Goal: Task Accomplishment & Management: Complete application form

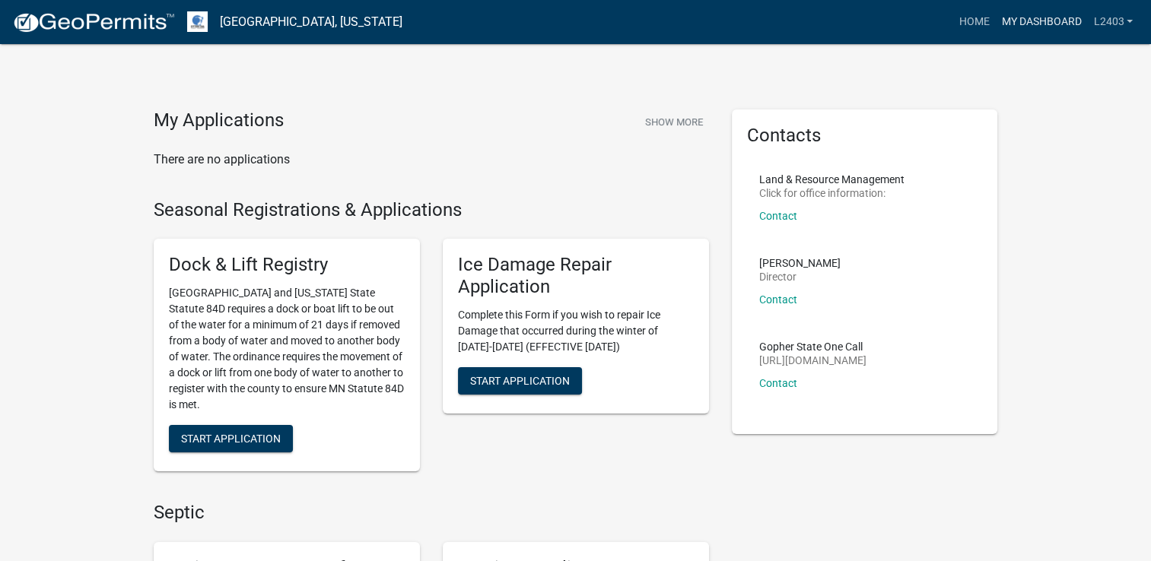
click at [1016, 23] on link "My Dashboard" at bounding box center [1041, 22] width 92 height 29
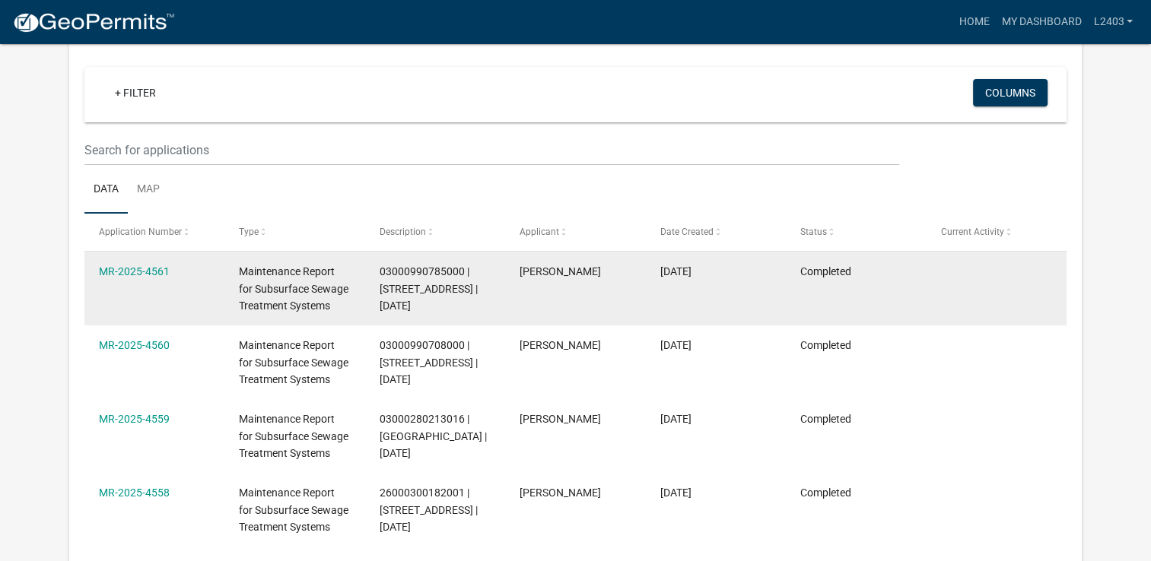
scroll to position [126, 0]
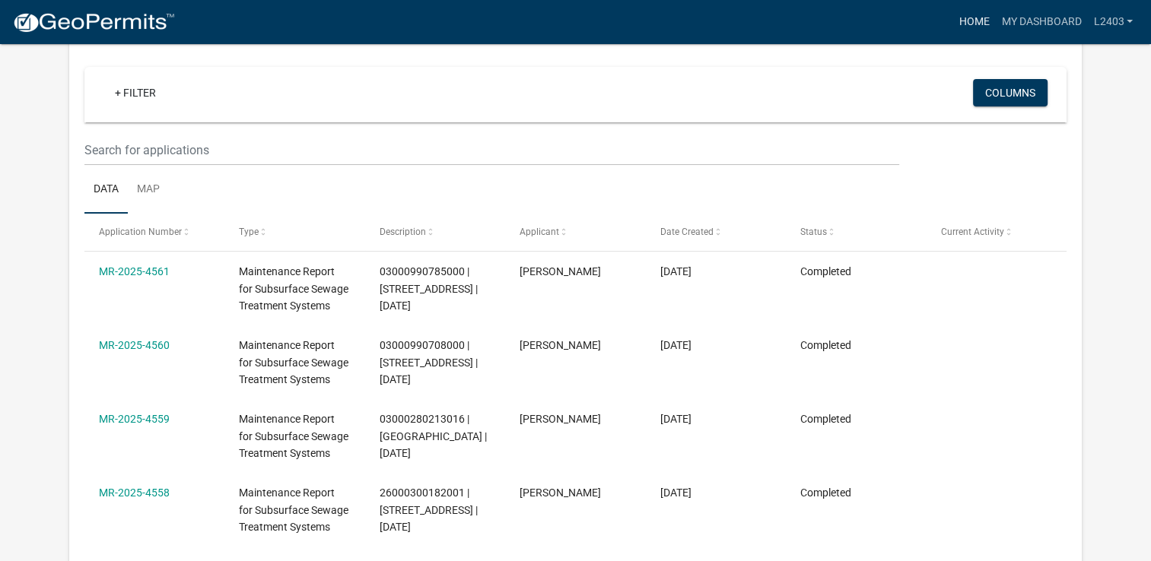
click at [961, 29] on link "Home" at bounding box center [973, 22] width 43 height 29
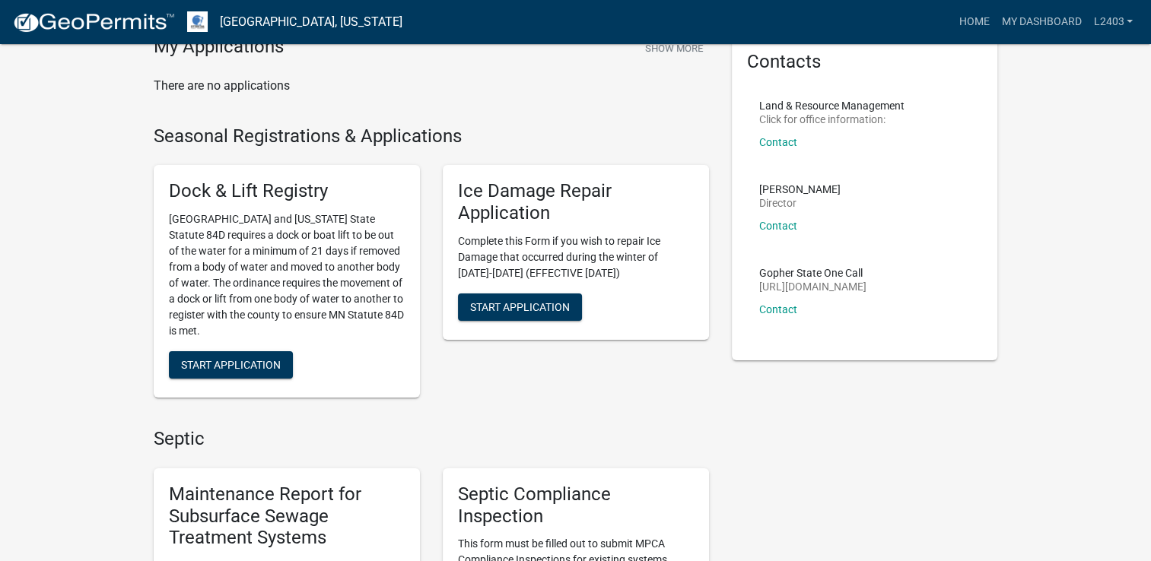
scroll to position [304, 0]
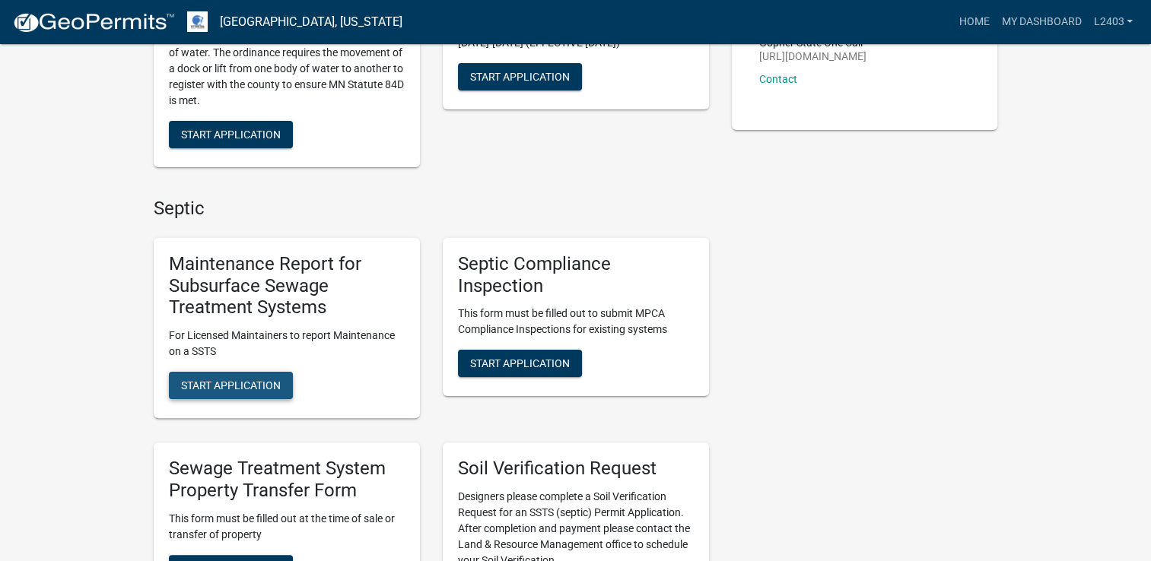
click at [243, 390] on span "Start Application" at bounding box center [231, 386] width 100 height 12
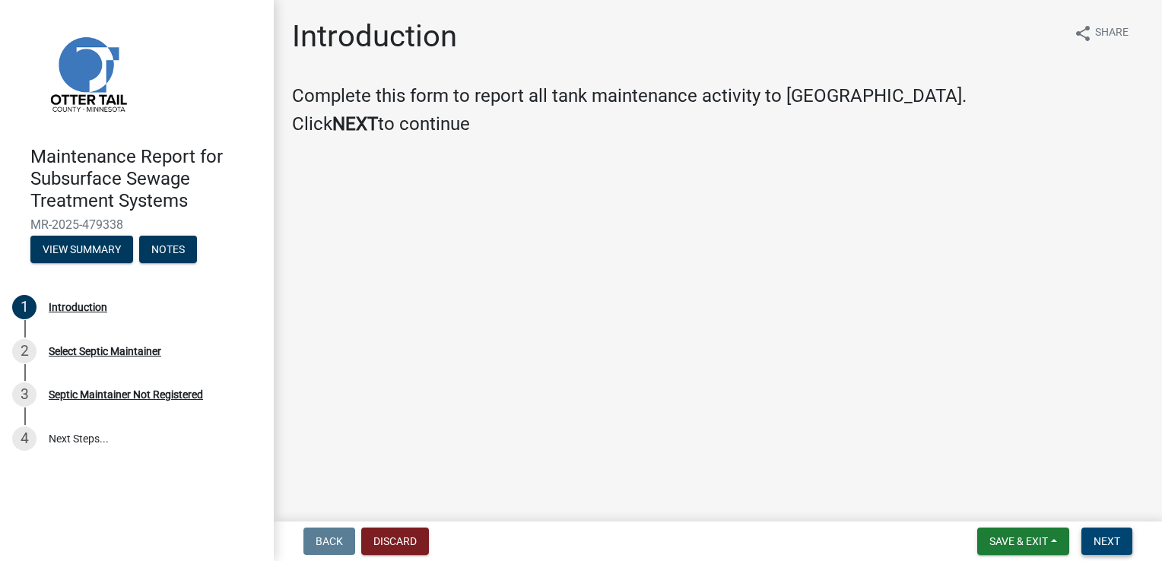
click at [1104, 538] on span "Next" at bounding box center [1107, 541] width 27 height 12
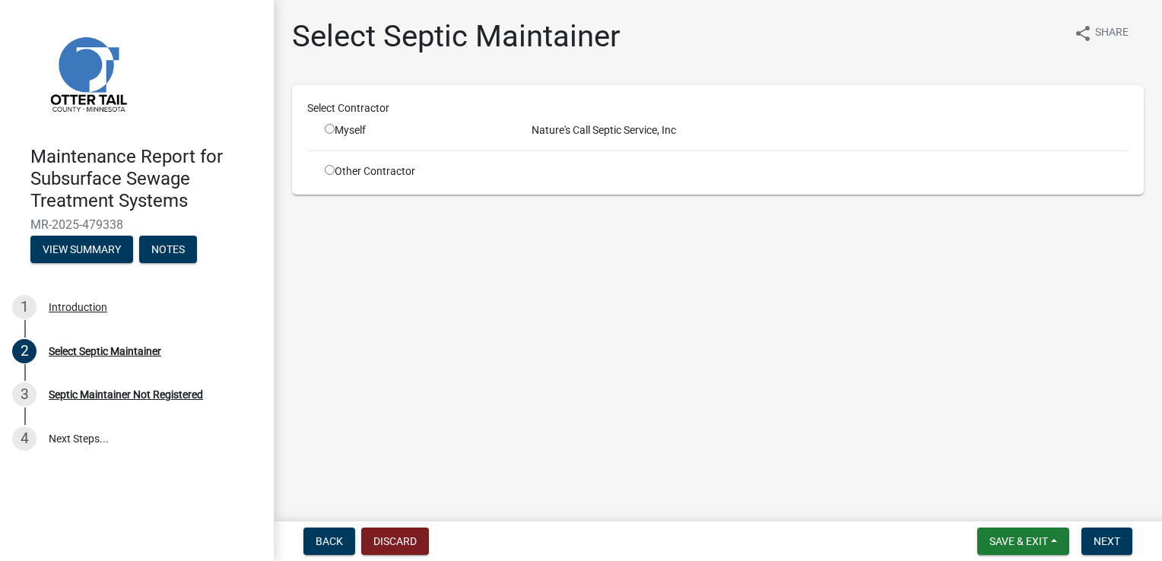
click at [329, 129] on input "radio" at bounding box center [330, 129] width 10 height 10
radio input "true"
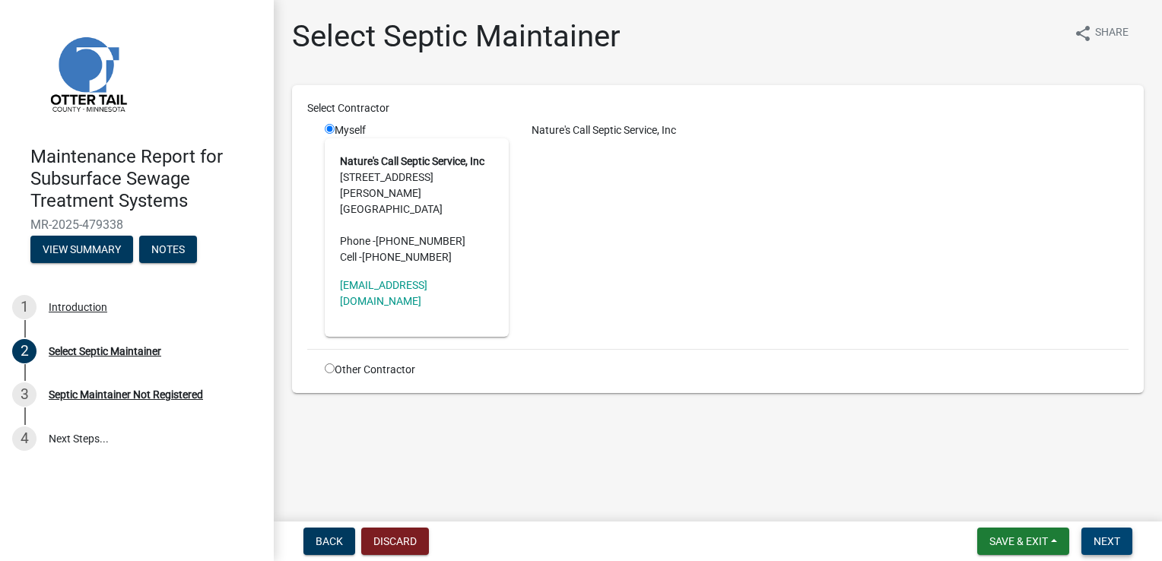
click at [1111, 536] on span "Next" at bounding box center [1107, 541] width 27 height 12
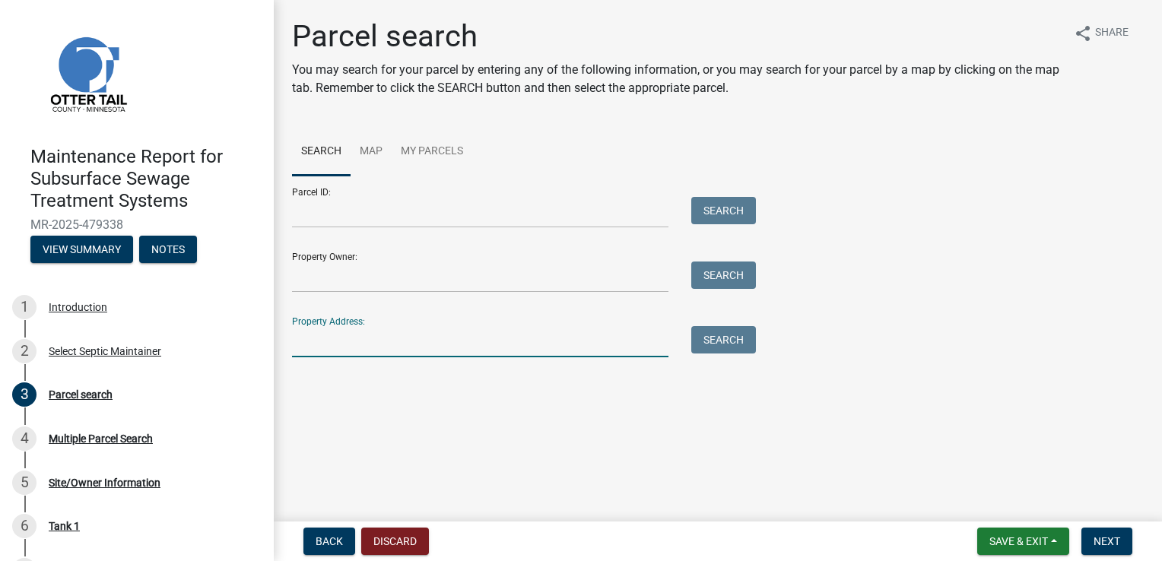
click at [329, 338] on input "Property Address:" at bounding box center [480, 341] width 377 height 31
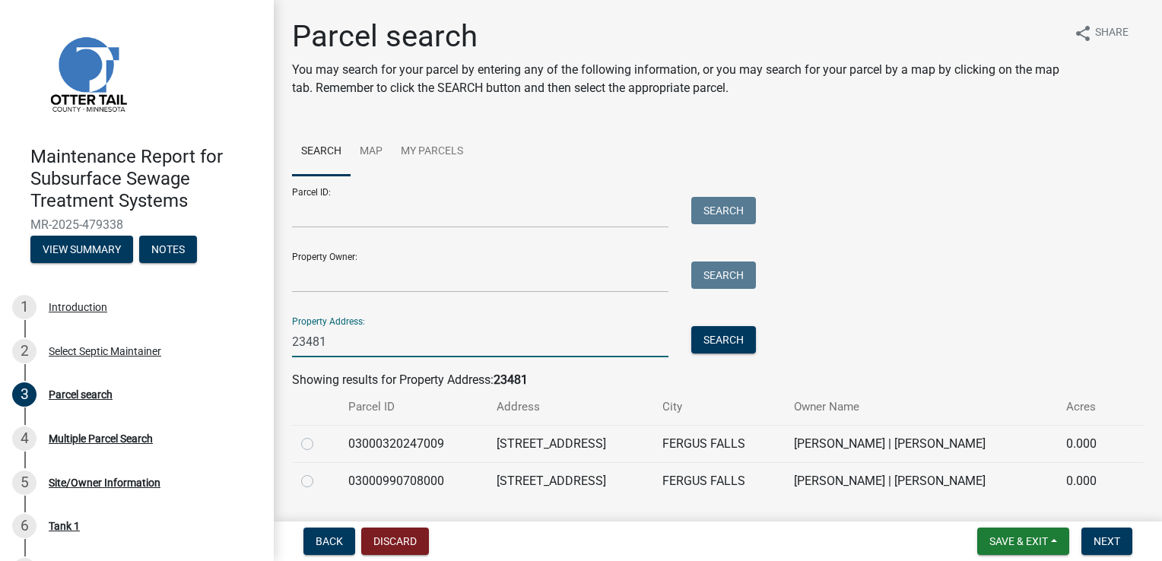
type input "23481"
click at [319, 472] on label at bounding box center [319, 472] width 0 height 0
click at [319, 481] on input "radio" at bounding box center [324, 477] width 10 height 10
radio input "true"
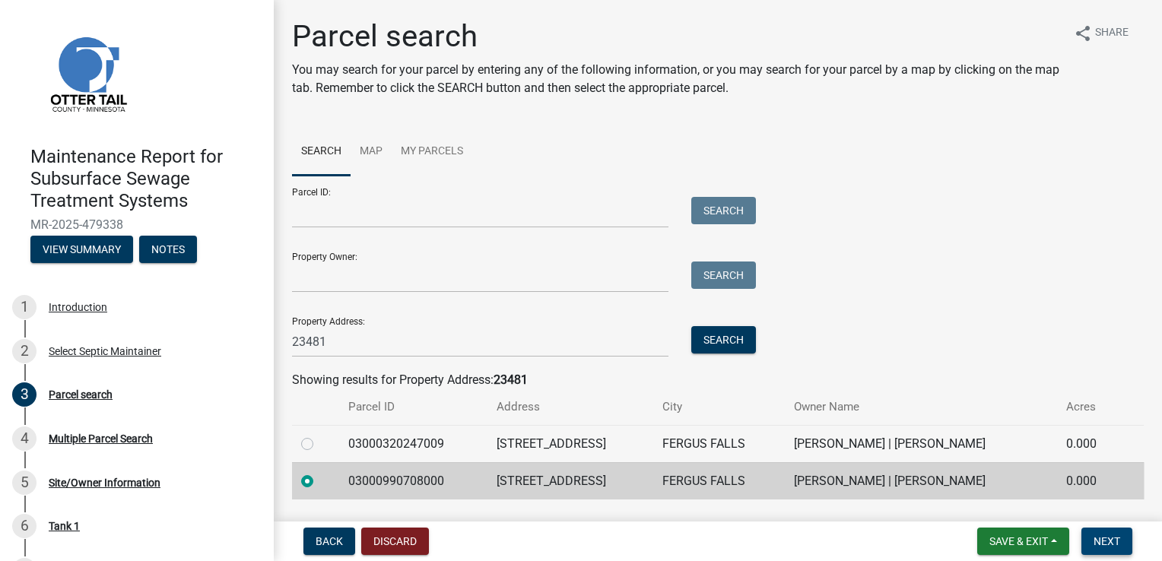
click at [1113, 545] on span "Next" at bounding box center [1107, 541] width 27 height 12
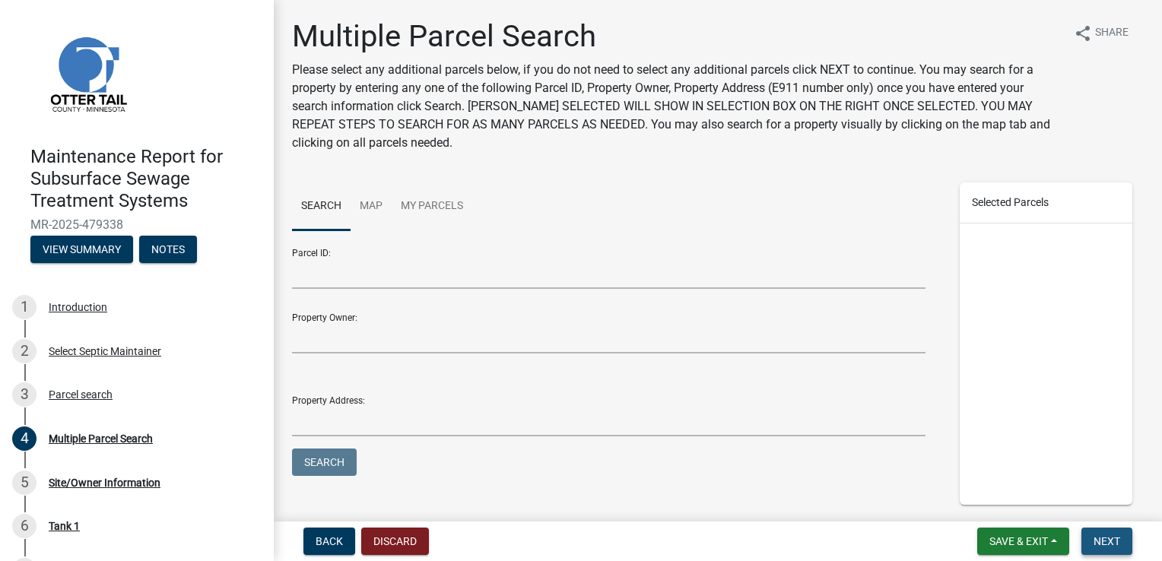
click at [1129, 542] on button "Next" at bounding box center [1107, 541] width 51 height 27
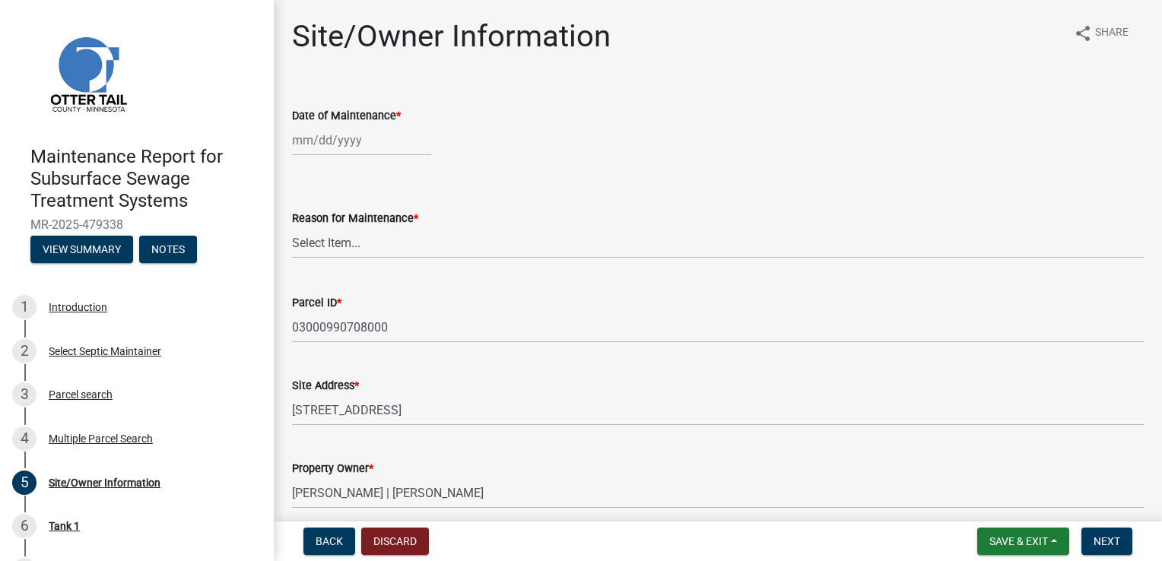
click at [342, 145] on div at bounding box center [361, 140] width 139 height 31
select select "9"
select select "2025"
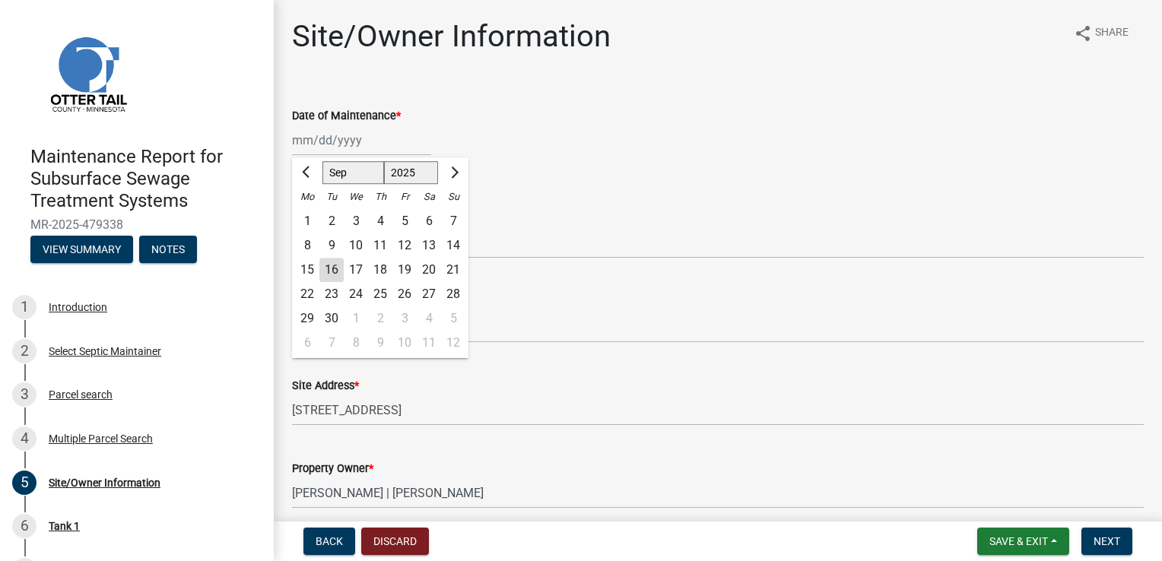
click at [303, 273] on div "15" at bounding box center [307, 270] width 24 height 24
type input "[DATE]"
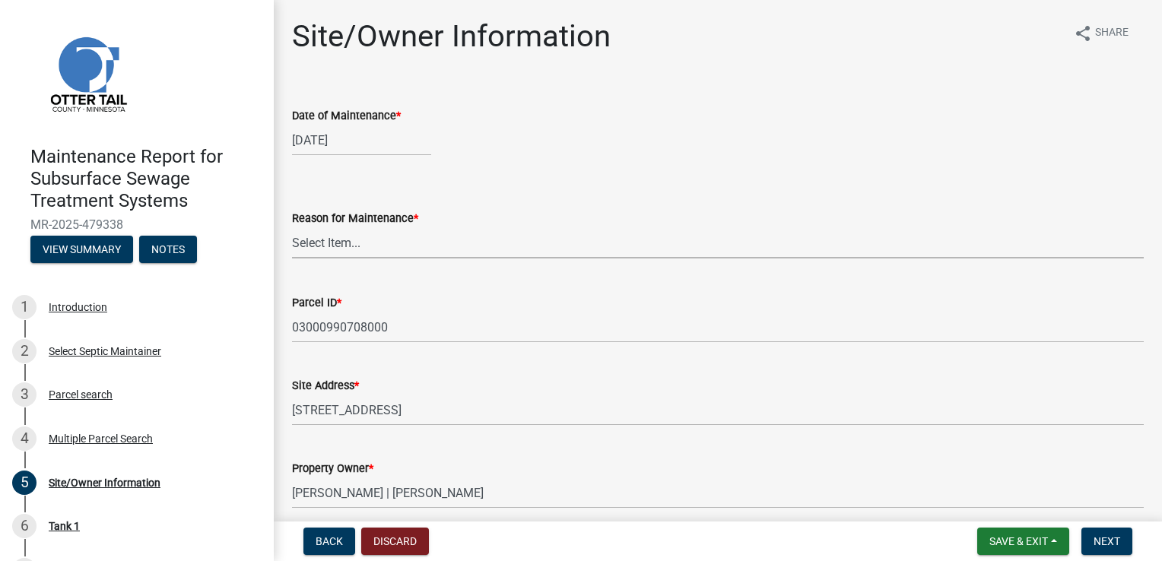
drag, startPoint x: 316, startPoint y: 240, endPoint x: 318, endPoint y: 254, distance: 14.5
click at [317, 240] on select "Select Item... Called Routine Other" at bounding box center [718, 242] width 852 height 31
click at [292, 227] on select "Select Item... Called Routine Other" at bounding box center [718, 242] width 852 height 31
select select "3ac72b63-7b21-42e4-8192-806faae7a4f1"
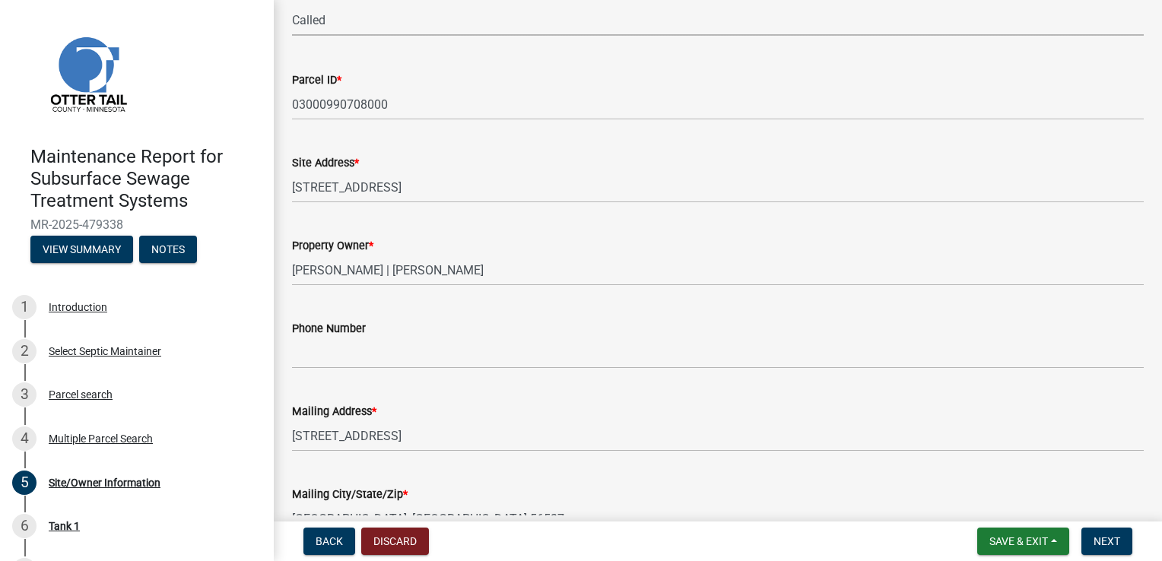
scroll to position [228, 0]
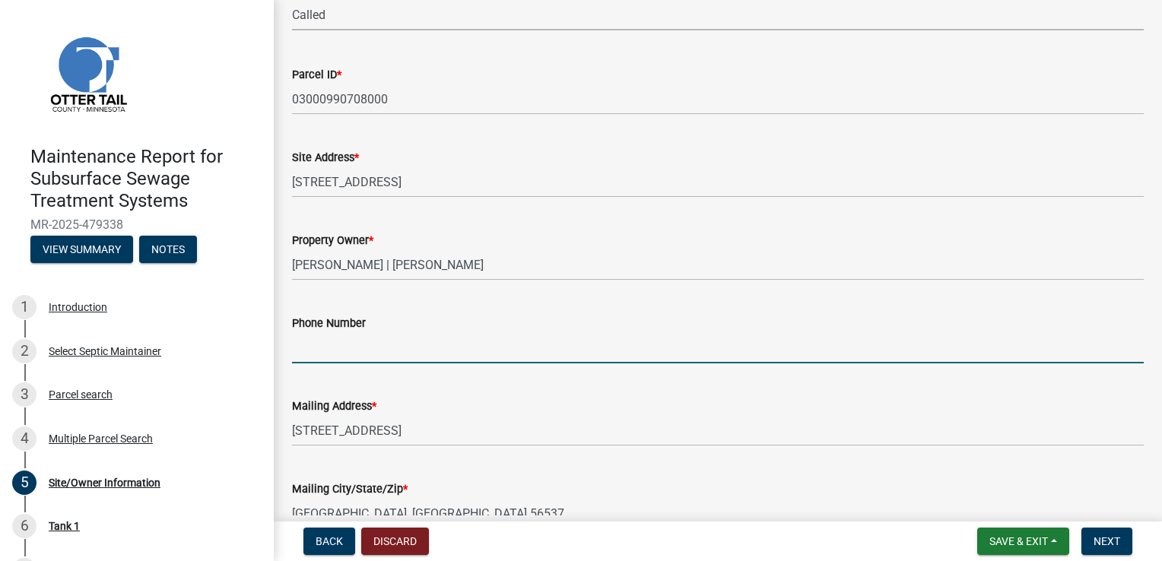
click at [330, 351] on input "Phone Number" at bounding box center [718, 347] width 852 height 31
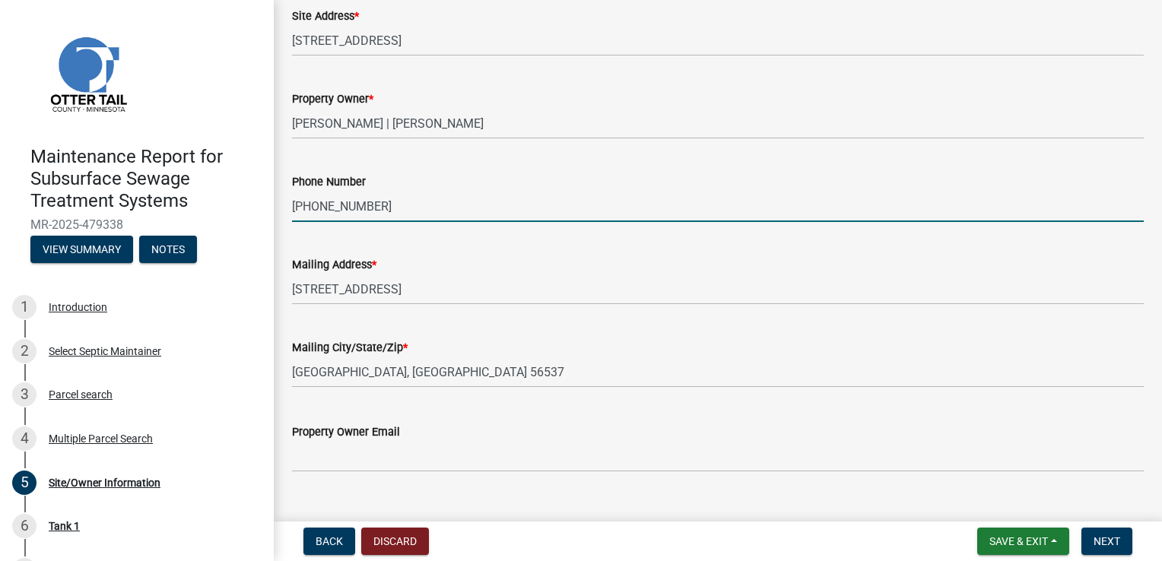
scroll to position [397, 0]
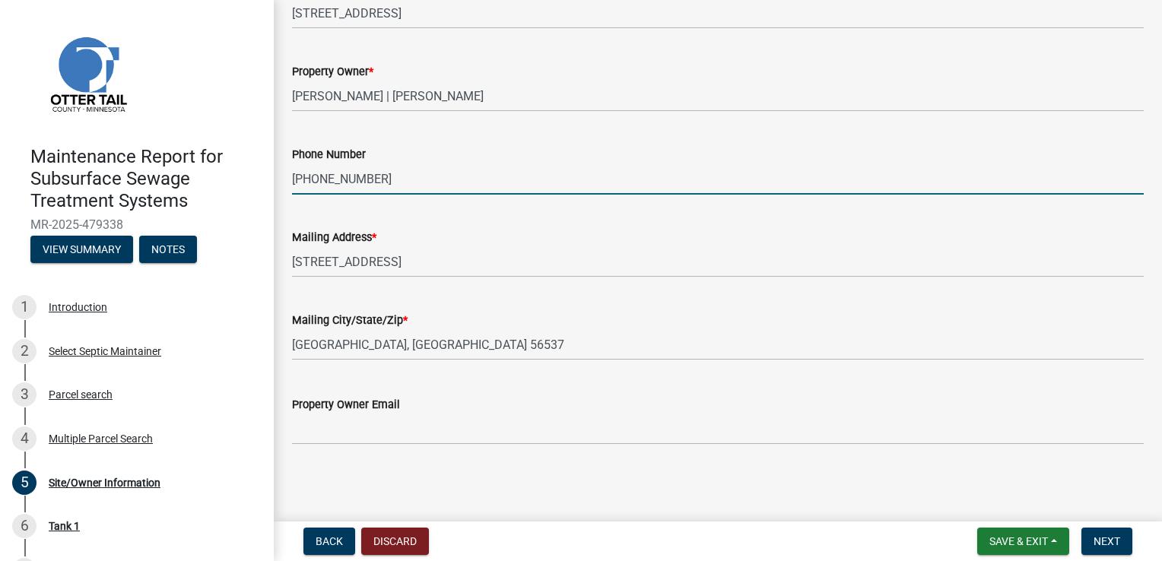
type input "[PHONE_NUMBER]"
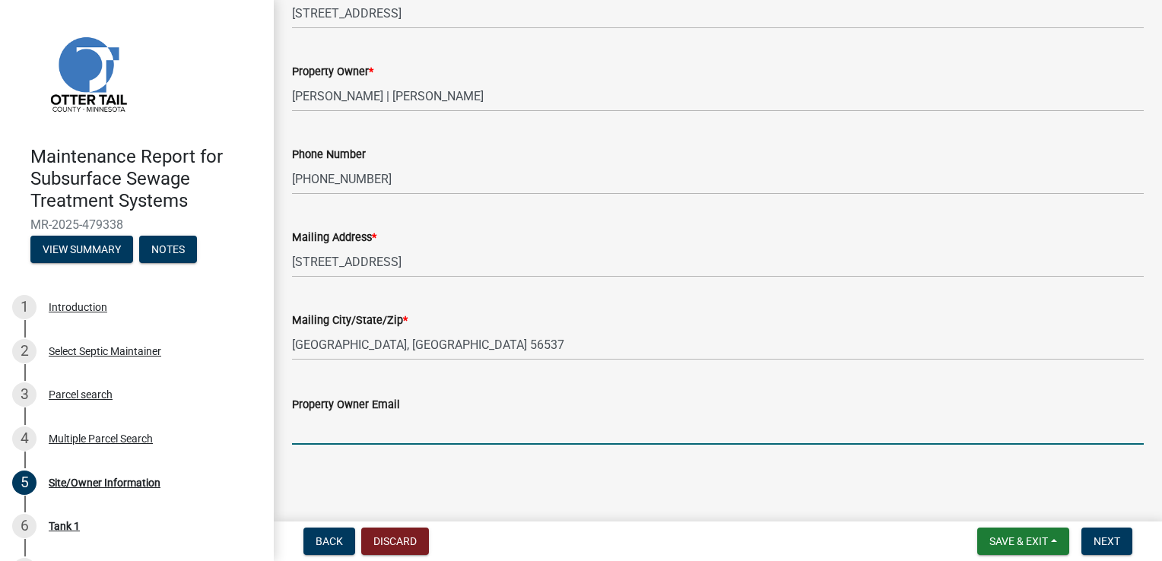
click at [328, 437] on input "Property Owner Email" at bounding box center [718, 429] width 852 height 31
type input "[EMAIL_ADDRESS][DOMAIN_NAME]"
click at [1100, 542] on span "Next" at bounding box center [1107, 541] width 27 height 12
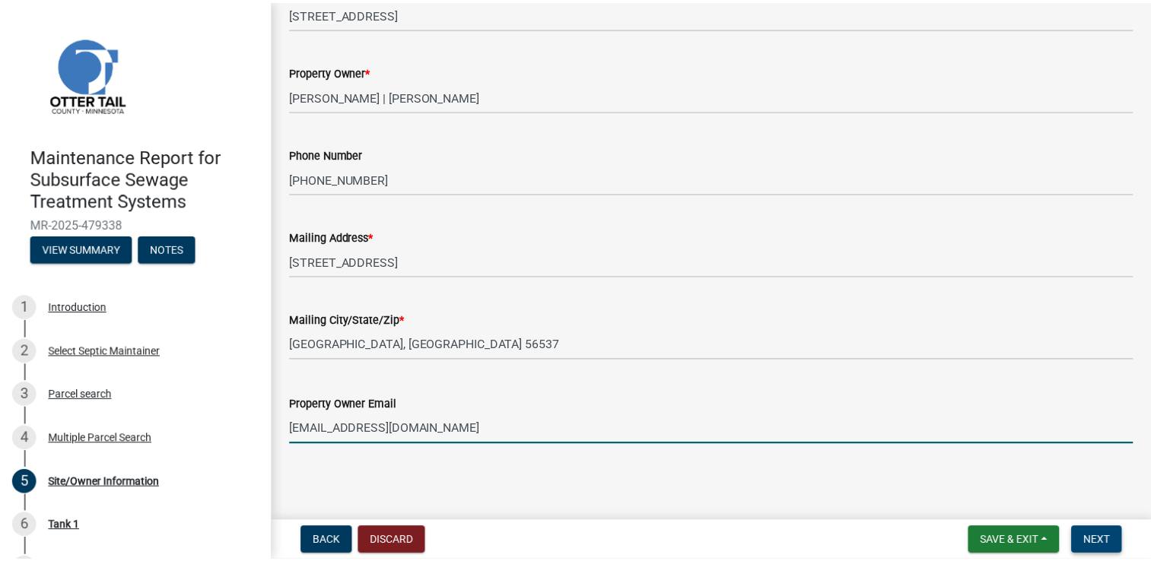
scroll to position [0, 0]
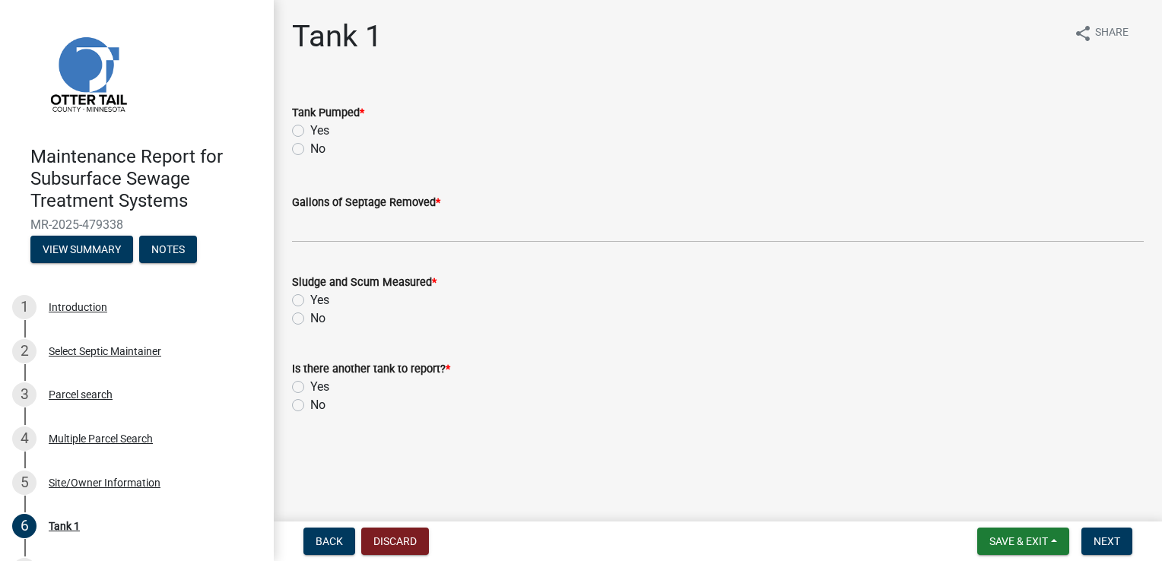
click at [313, 132] on label "Yes" at bounding box center [319, 131] width 19 height 18
click at [313, 132] on input "Yes" at bounding box center [315, 127] width 10 height 10
radio input "true"
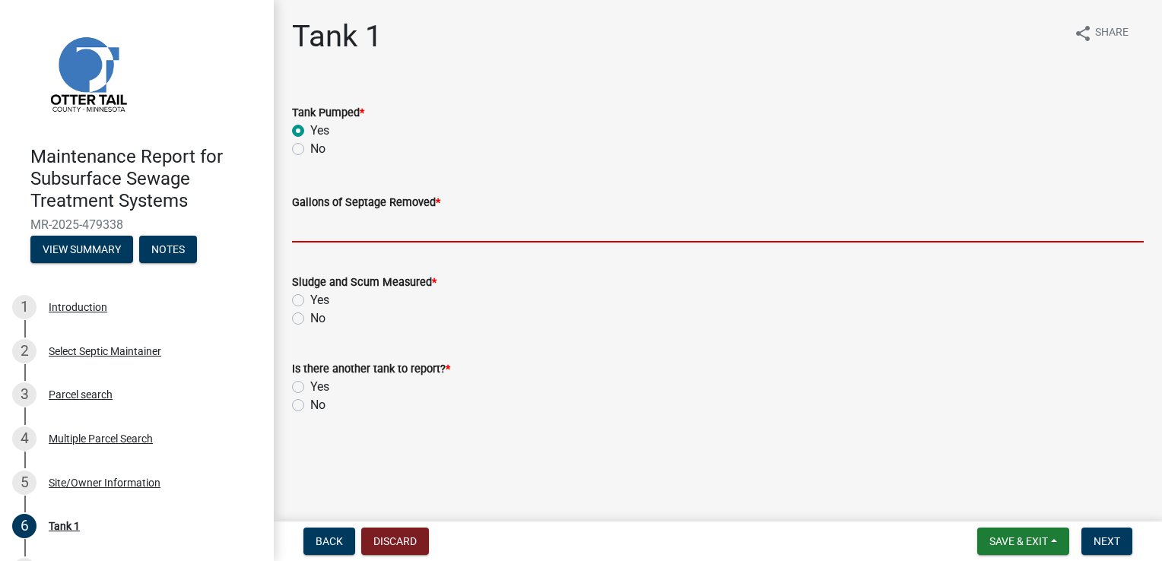
click at [338, 221] on input "Gallons of Septage Removed *" at bounding box center [718, 226] width 852 height 31
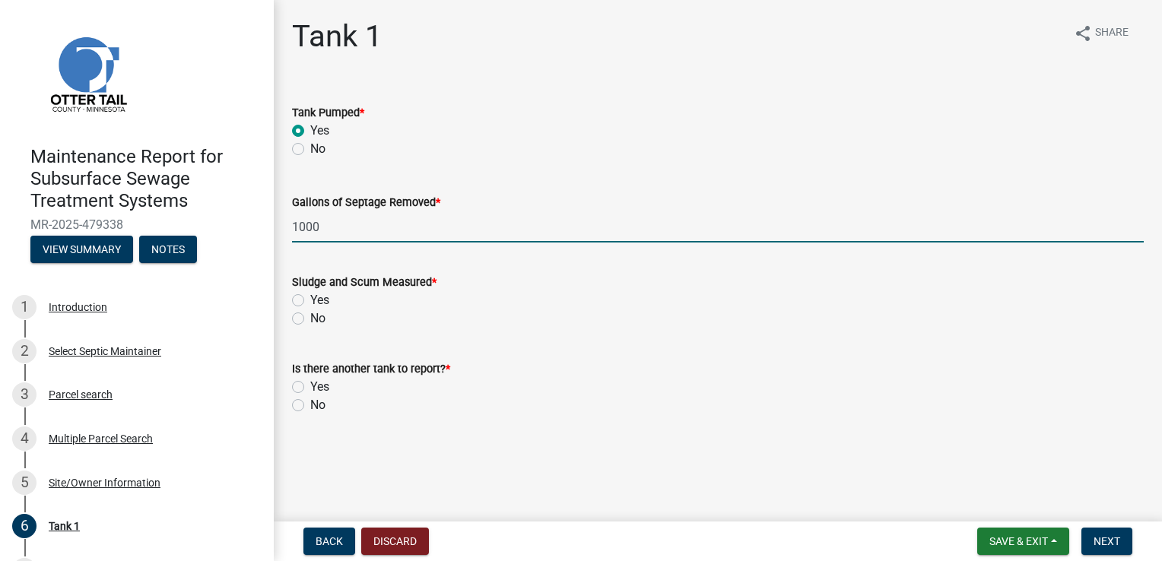
type input "1000"
click at [310, 300] on label "Yes" at bounding box center [319, 300] width 19 height 18
click at [310, 300] on input "Yes" at bounding box center [315, 296] width 10 height 10
radio input "true"
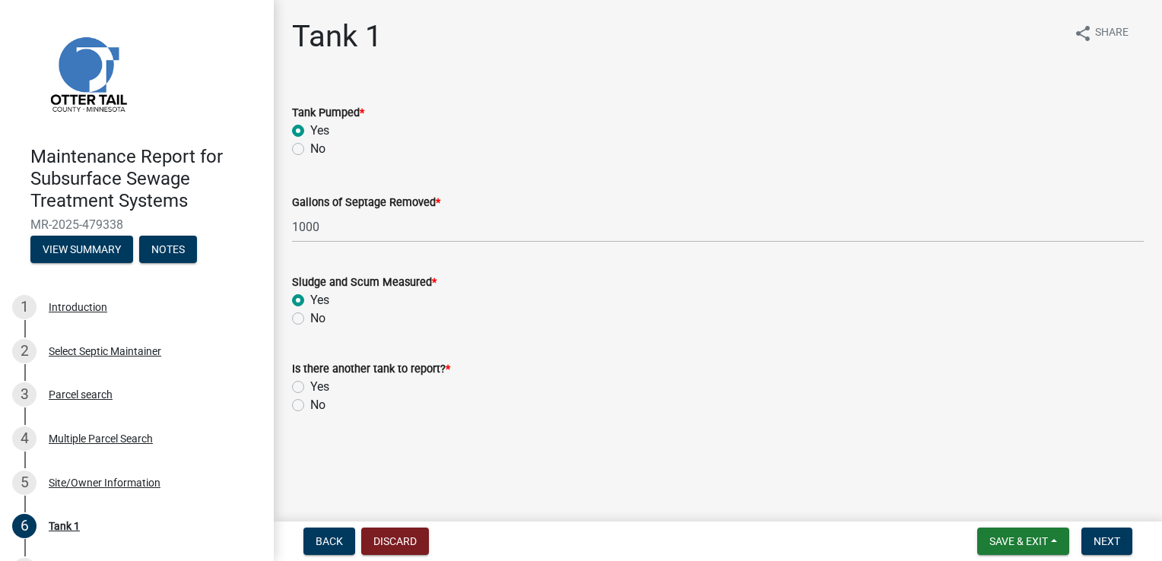
click at [310, 402] on label "No" at bounding box center [317, 405] width 15 height 18
click at [310, 402] on input "No" at bounding box center [315, 401] width 10 height 10
radio input "true"
click at [1092, 535] on button "Next" at bounding box center [1107, 541] width 51 height 27
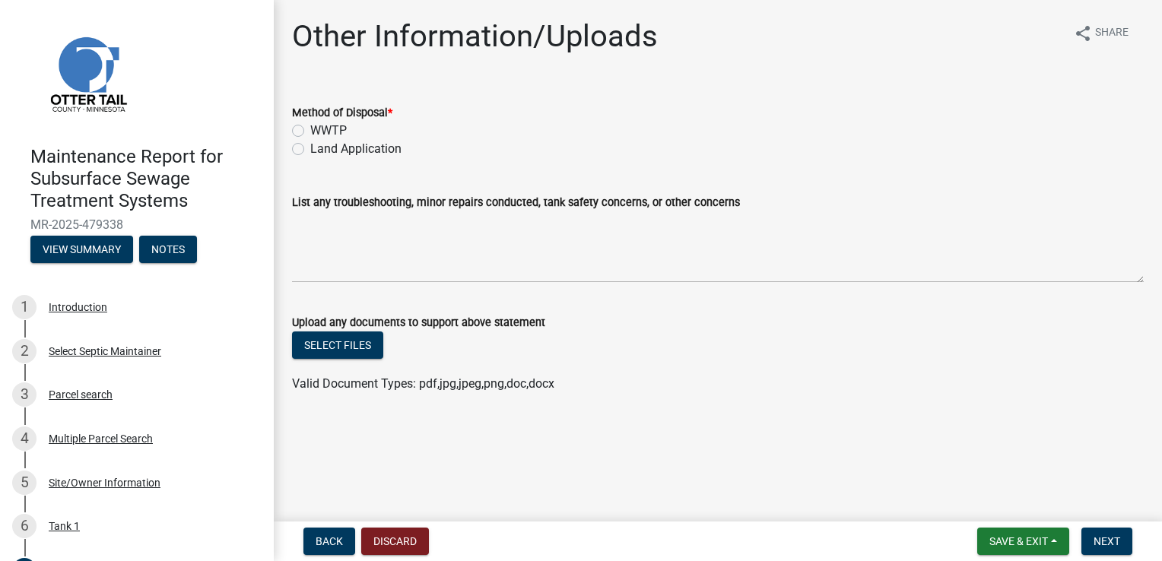
drag, startPoint x: 301, startPoint y: 152, endPoint x: 356, endPoint y: 163, distance: 55.8
click at [310, 152] on label "Land Application" at bounding box center [355, 149] width 91 height 18
click at [310, 150] on input "Land Application" at bounding box center [315, 145] width 10 height 10
radio input "true"
click at [1110, 545] on span "Next" at bounding box center [1107, 541] width 27 height 12
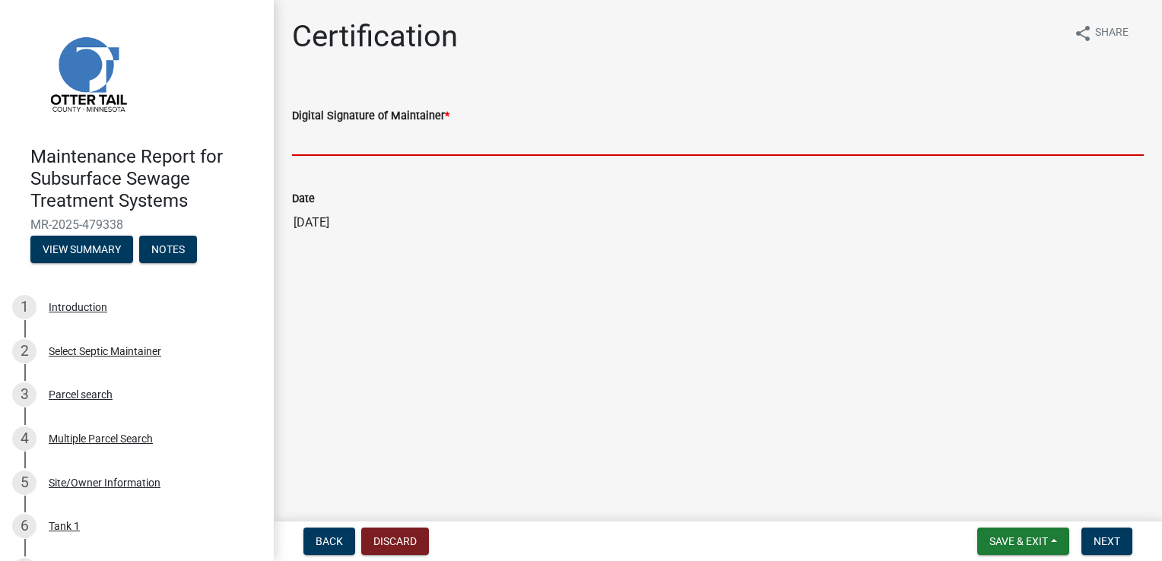
click at [385, 142] on input "Digital Signature of Maintainer *" at bounding box center [718, 140] width 852 height 31
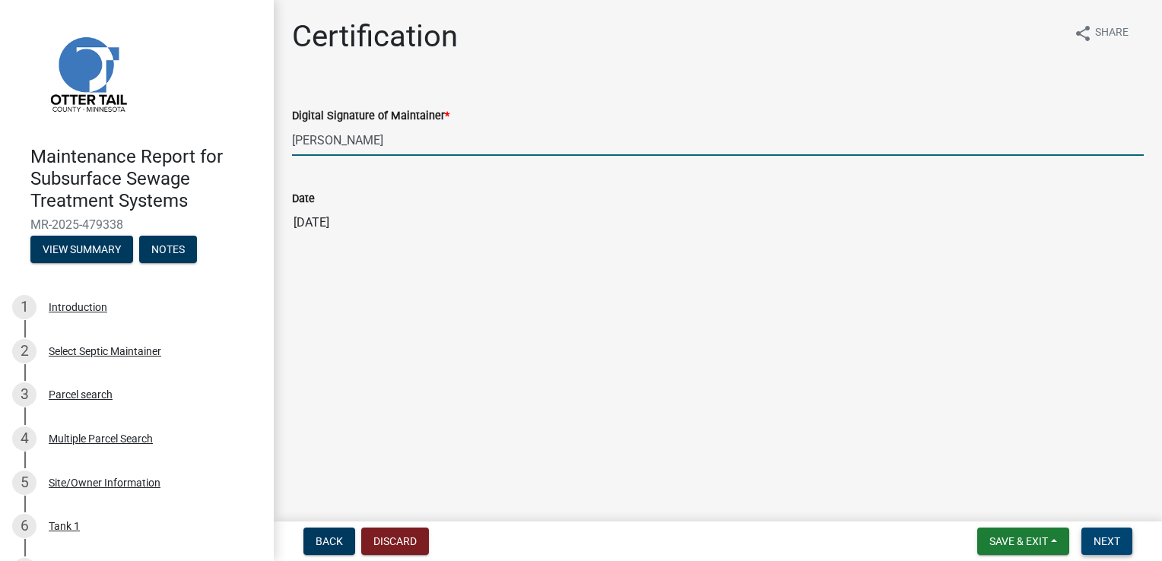
type input "[PERSON_NAME]"
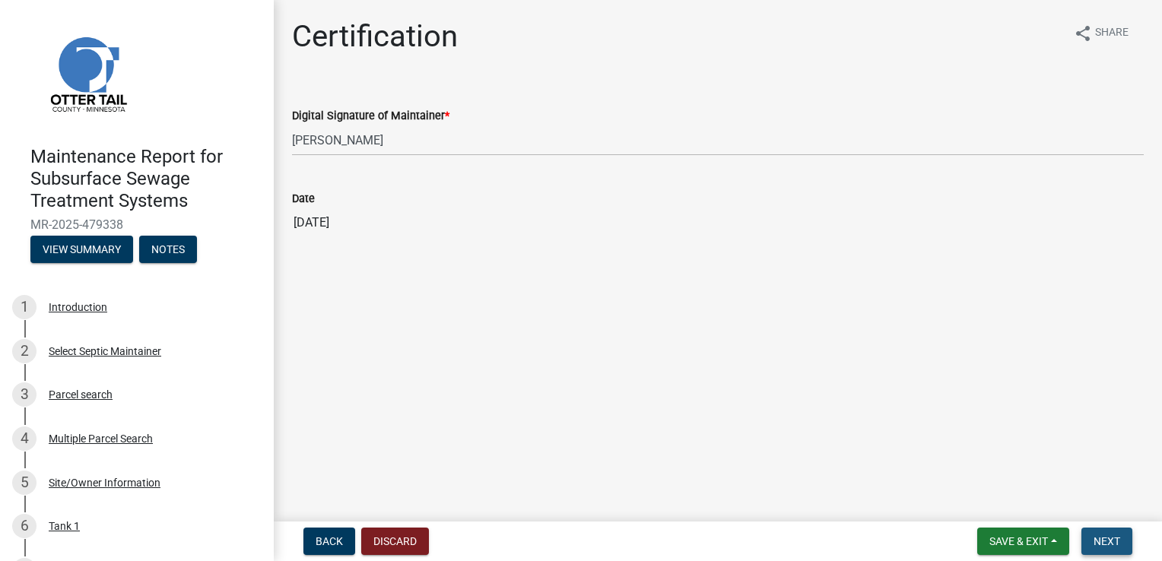
click at [1111, 533] on button "Next" at bounding box center [1107, 541] width 51 height 27
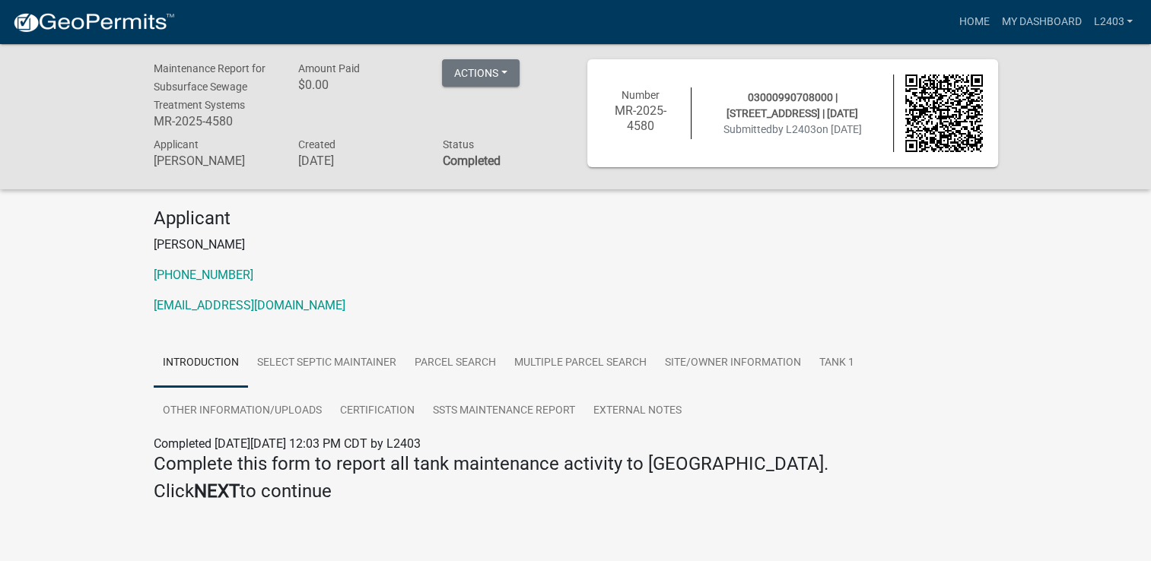
drag, startPoint x: 590, startPoint y: 269, endPoint x: 935, endPoint y: 182, distance: 355.5
click at [592, 268] on p "[PHONE_NUMBER]" at bounding box center [576, 275] width 844 height 18
